Goal: Task Accomplishment & Management: Complete application form

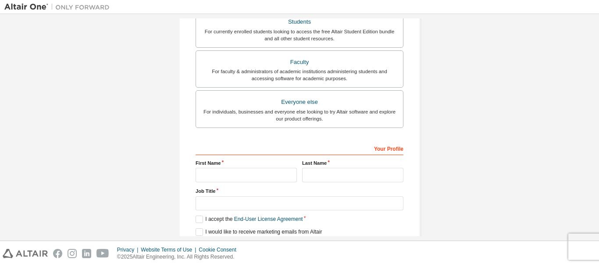
scroll to position [247, 0]
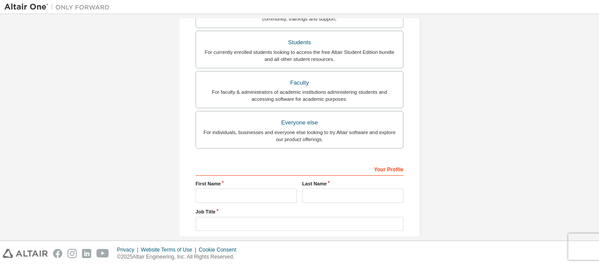
scroll to position [240, 0]
